Goal: Task Accomplishment & Management: Use online tool/utility

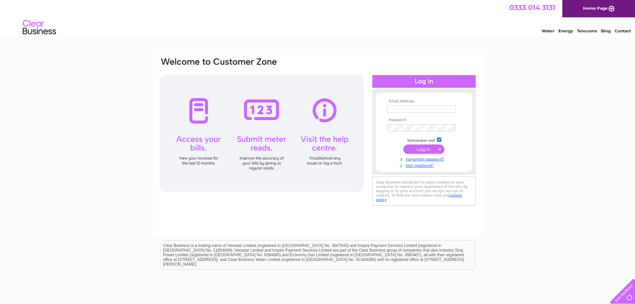
type input "purchase@totallywicked.co.uk"
click at [431, 149] on input "submit" at bounding box center [423, 148] width 41 height 9
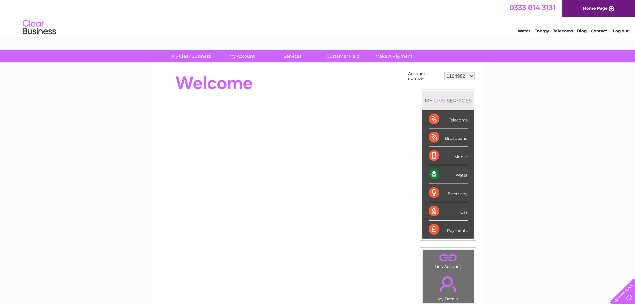
click at [446, 176] on div "Water" at bounding box center [448, 174] width 39 height 18
click at [432, 175] on div "Water" at bounding box center [448, 174] width 39 height 18
click at [462, 175] on div "Water" at bounding box center [448, 174] width 39 height 18
click at [466, 75] on select "1104982 30277995 30282426 30282839 30312363 30317015" at bounding box center [459, 76] width 30 height 8
select select "30282839"
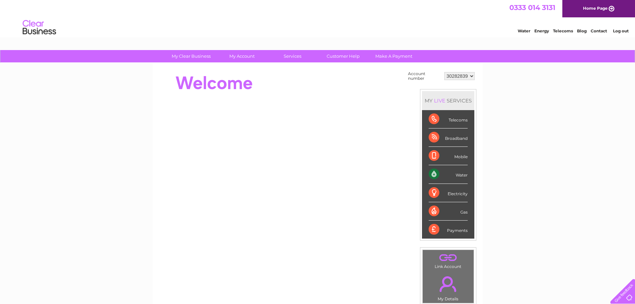
click at [444, 72] on select "1104982 30277995 30282426 30282839 30312363 30317015" at bounding box center [459, 76] width 30 height 8
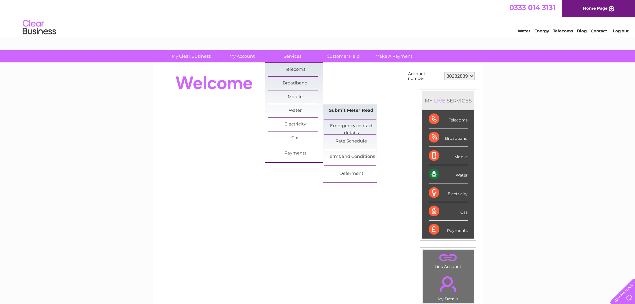
click at [354, 111] on link "Submit Meter Read" at bounding box center [351, 110] width 55 height 13
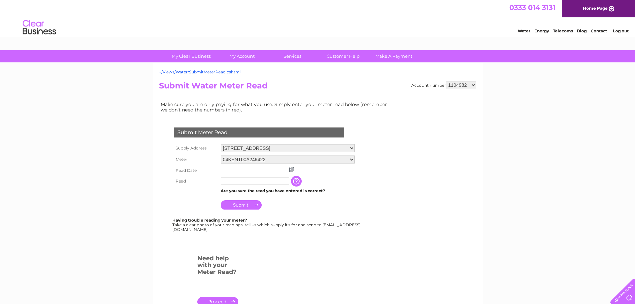
click at [303, 149] on select "52 Cowgate, Kirkintilloch, Glasgow, Lanarkshire, G66 1HN" at bounding box center [288, 148] width 134 height 8
click at [303, 149] on select "52 Cowgate, Kirkintilloch, Glasgow, Lanarkshire, G66 1HN" at bounding box center [288, 148] width 134 height 9
click at [456, 84] on select "1104982 30277995 30282426 30282839 30312363 30317015" at bounding box center [461, 85] width 30 height 8
select select "30282839"
click at [446, 81] on select "1104982 30277995 30282426 30282839 30312363 30317015" at bounding box center [461, 85] width 30 height 8
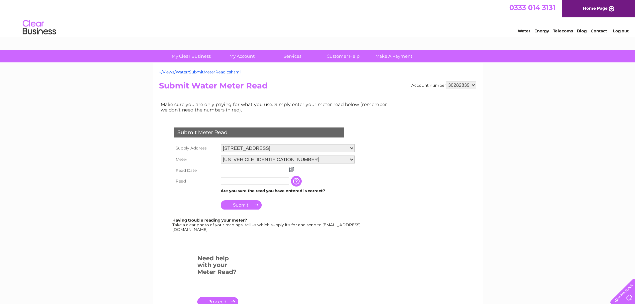
click at [252, 169] on input "text" at bounding box center [255, 170] width 69 height 7
click at [292, 170] on img at bounding box center [291, 169] width 5 height 5
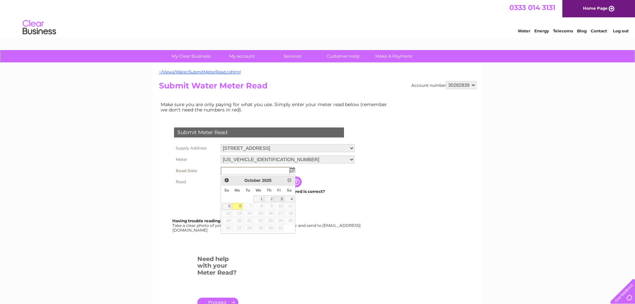
click at [280, 199] on link "3" at bounding box center [278, 198] width 9 height 7
type input "[DATE]"
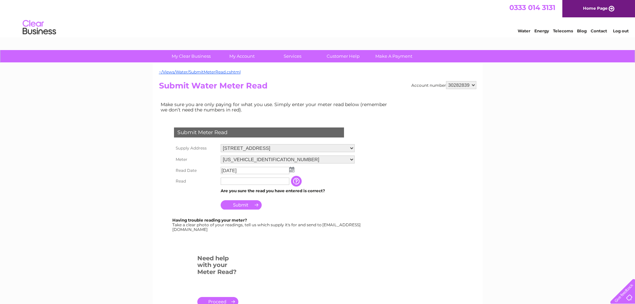
click at [224, 183] on input "text" at bounding box center [255, 180] width 69 height 7
drag, startPoint x: 226, startPoint y: 181, endPoint x: 256, endPoint y: 179, distance: 29.7
click at [226, 181] on input "text" at bounding box center [255, 181] width 69 height 8
click at [238, 205] on input "Submit" at bounding box center [241, 205] width 41 height 9
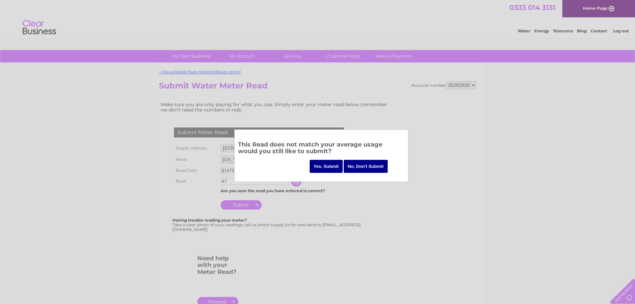
click at [368, 166] on input "No, Don't Submit" at bounding box center [366, 166] width 44 height 13
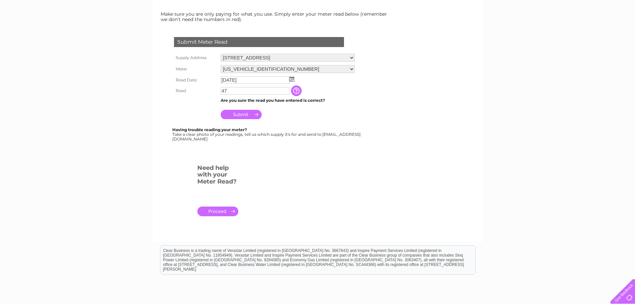
scroll to position [100, 0]
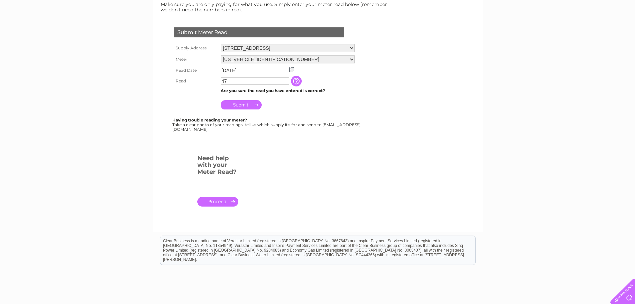
click at [236, 79] on input "47" at bounding box center [255, 80] width 69 height 7
drag, startPoint x: 228, startPoint y: 80, endPoint x: 244, endPoint y: 81, distance: 16.0
click at [244, 81] on input "47189" at bounding box center [255, 81] width 69 height 8
type input "4"
type input "00047"
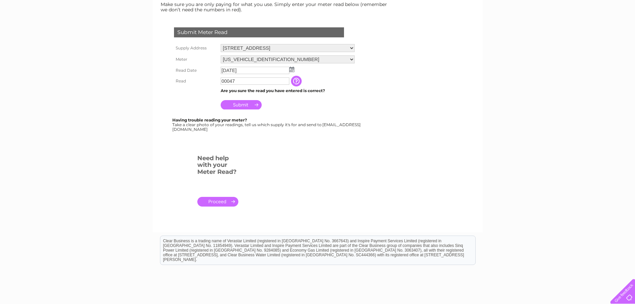
click at [246, 107] on input "Submit" at bounding box center [241, 104] width 41 height 9
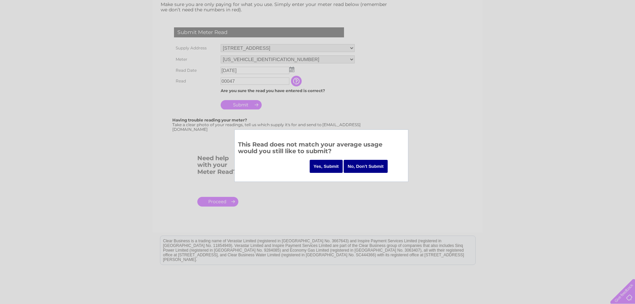
click at [332, 166] on input "Yes, Submit" at bounding box center [326, 166] width 33 height 13
